Goal: Check status: Check status

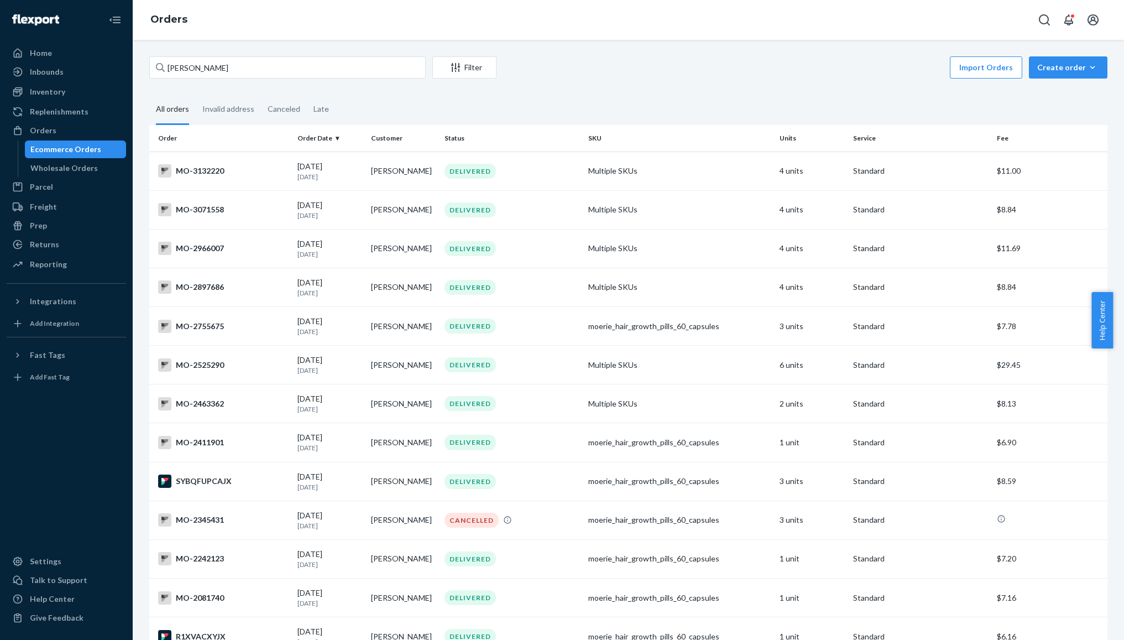
click at [56, 145] on div "Ecommerce Orders" at bounding box center [65, 149] width 71 height 11
click at [192, 64] on input "[PERSON_NAME]" at bounding box center [287, 67] width 276 height 22
click at [195, 64] on input "[PERSON_NAME]" at bounding box center [287, 67] width 276 height 22
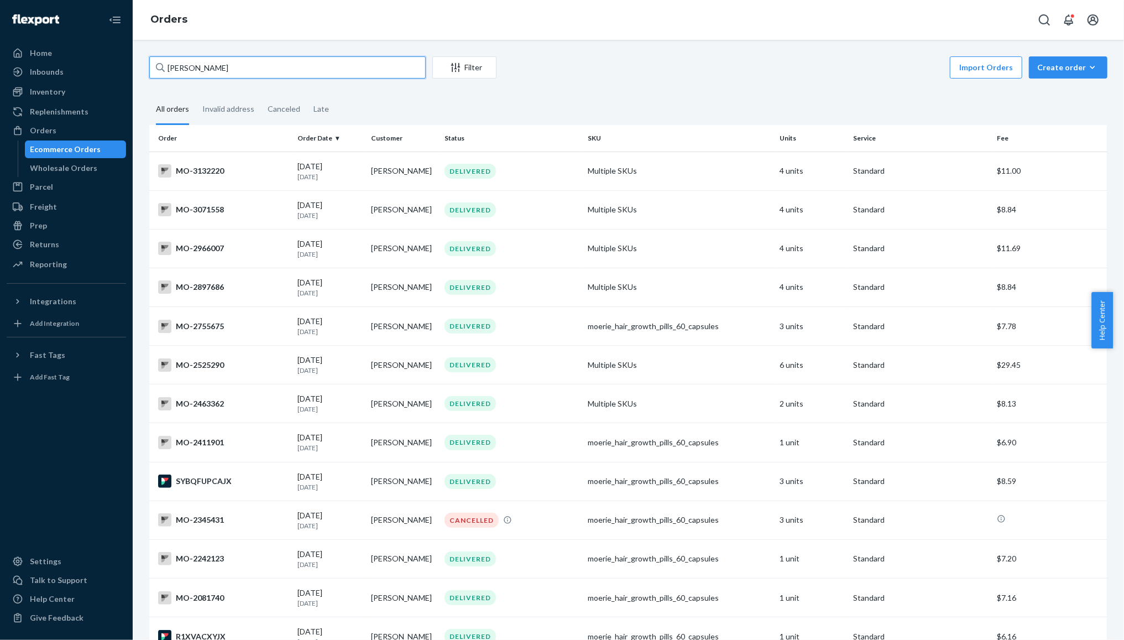
click at [195, 64] on input "[PERSON_NAME]" at bounding box center [287, 67] width 276 height 22
paste input "[PERSON_NAME]"
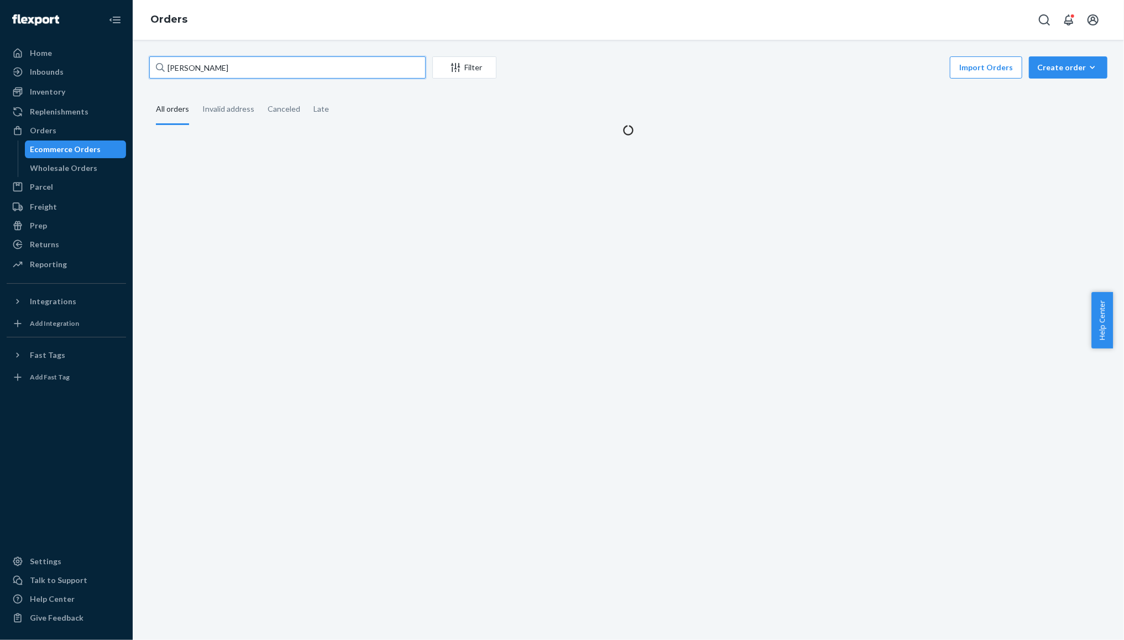
click at [195, 64] on input "[PERSON_NAME]" at bounding box center [287, 67] width 276 height 22
paste input "text"
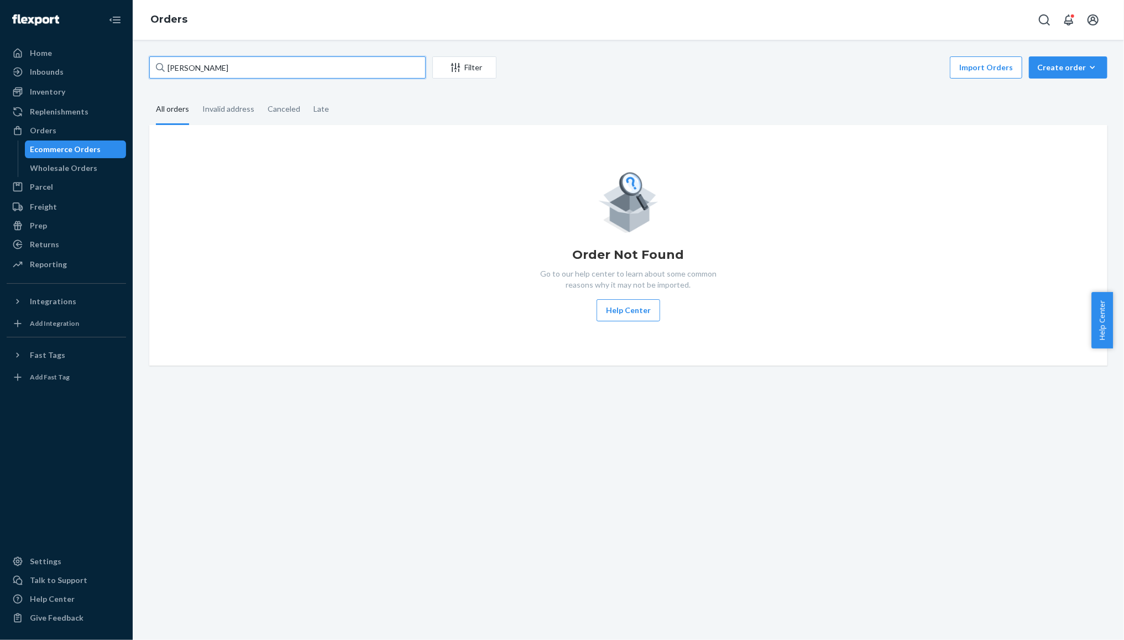
click at [182, 67] on input "[PERSON_NAME]" at bounding box center [287, 67] width 276 height 22
type input "[PERSON_NAME]"
drag, startPoint x: 73, startPoint y: 166, endPoint x: 85, endPoint y: 146, distance: 23.0
click at [74, 164] on div "Wholesale Orders" at bounding box center [63, 168] width 67 height 11
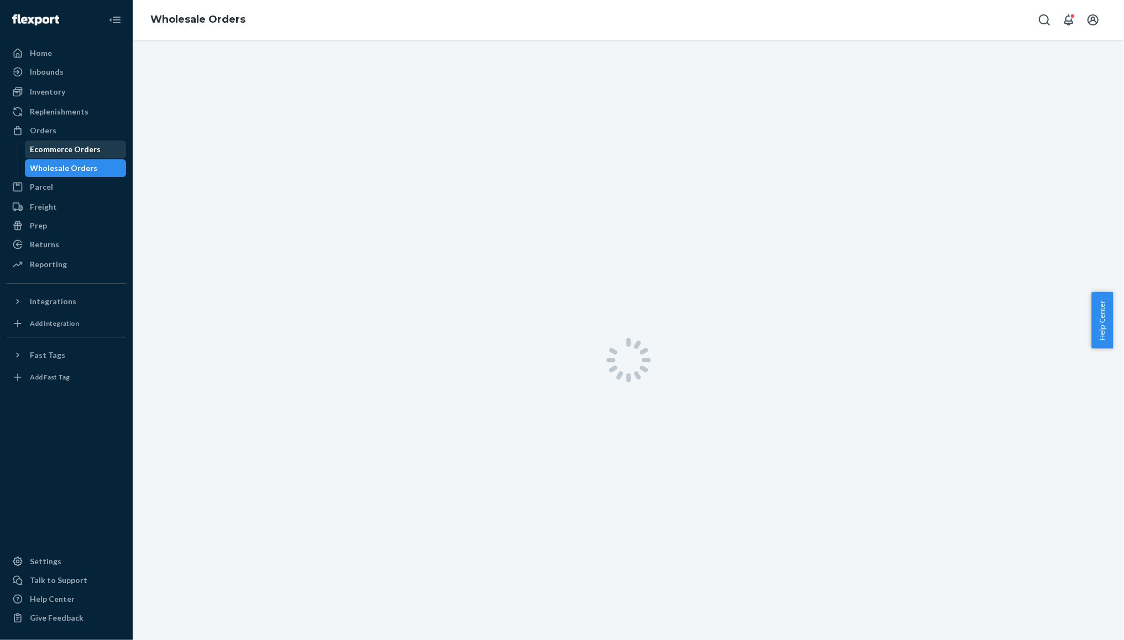
click at [85, 146] on div "Ecommerce Orders" at bounding box center [65, 149] width 71 height 11
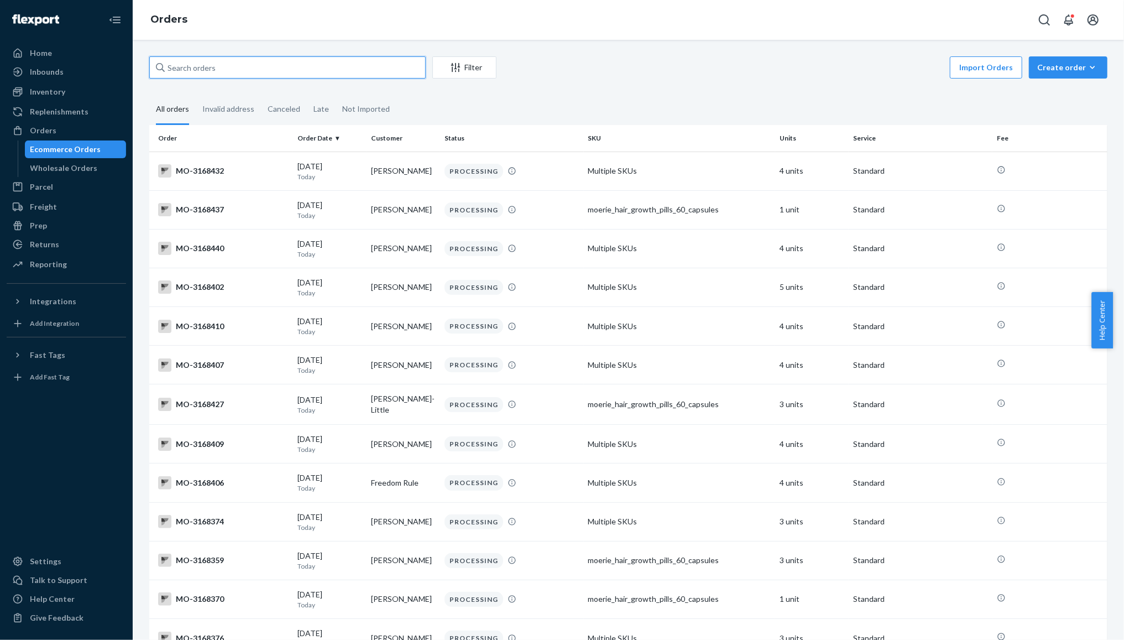
click at [217, 61] on input "text" at bounding box center [287, 67] width 276 height 22
paste input "[PERSON_NAME]"
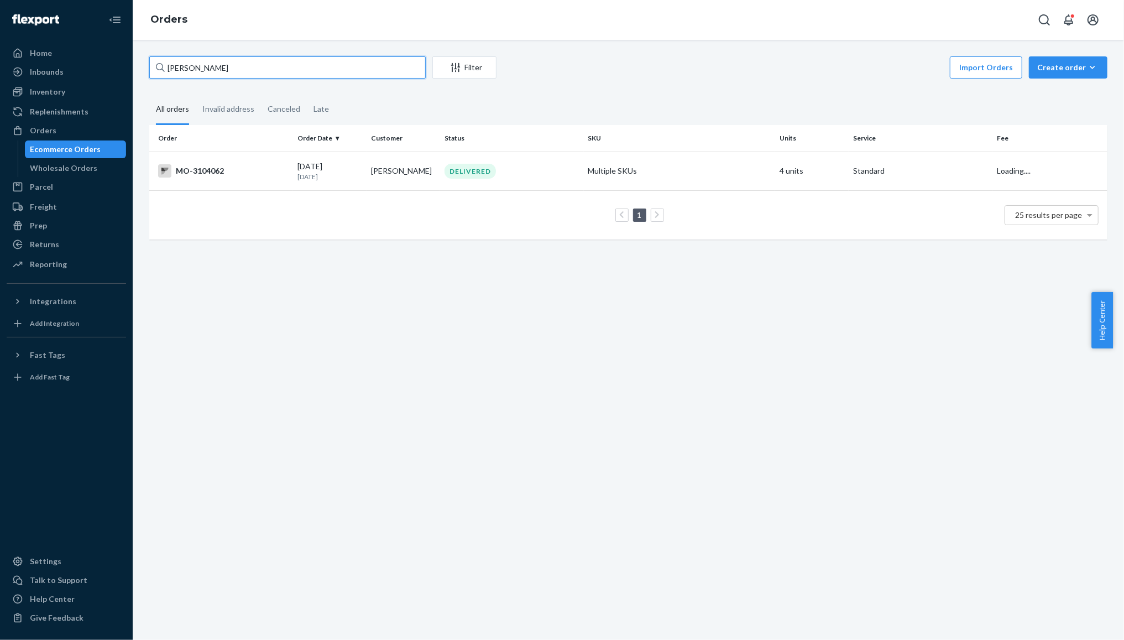
click at [180, 71] on input "[PERSON_NAME]" at bounding box center [287, 67] width 276 height 22
type input "[PERSON_NAME]"
click at [289, 174] on td "MO-3104062" at bounding box center [221, 171] width 144 height 39
